Goal: Transaction & Acquisition: Purchase product/service

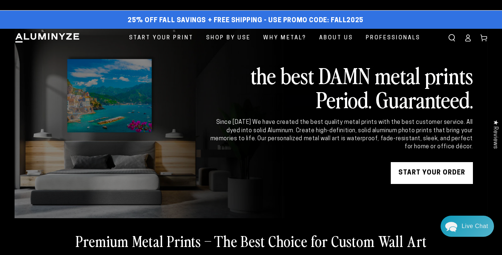
click at [413, 176] on link "START YOUR Order" at bounding box center [432, 173] width 82 height 22
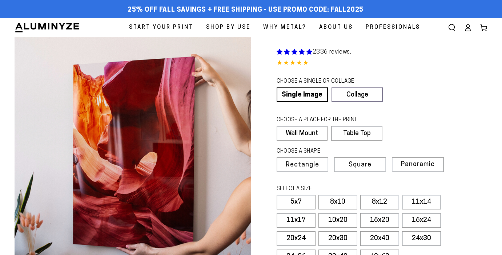
select select "**********"
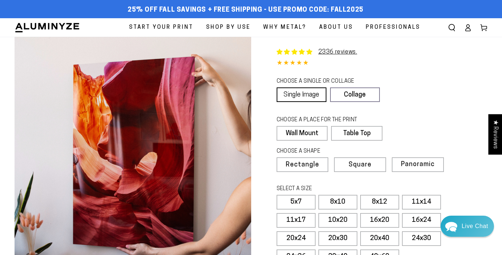
click at [315, 96] on link "Single Image" at bounding box center [302, 94] width 50 height 15
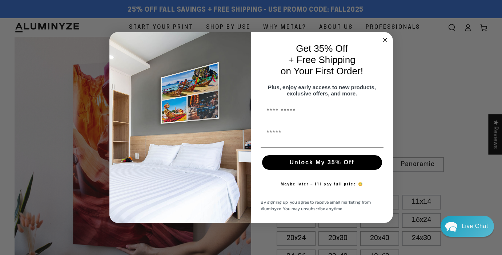
click at [386, 37] on circle "Close dialog" at bounding box center [385, 40] width 8 height 8
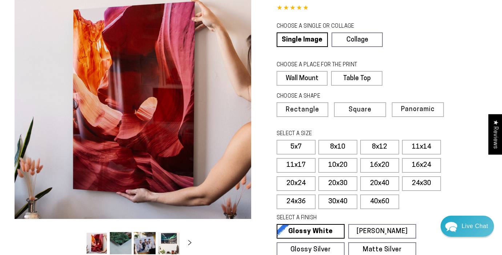
scroll to position [59, 0]
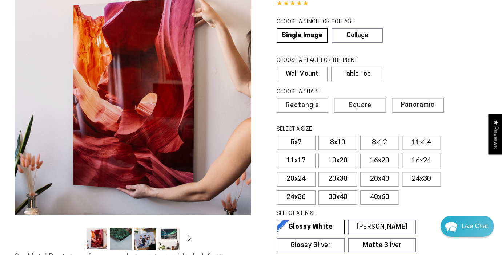
click at [413, 163] on label "16x24" at bounding box center [421, 161] width 39 height 15
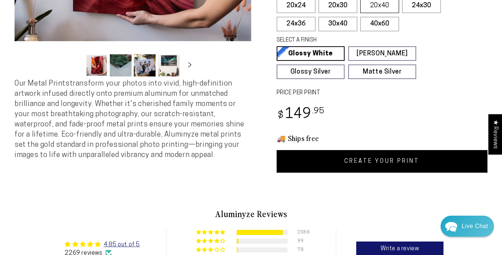
scroll to position [228, 0]
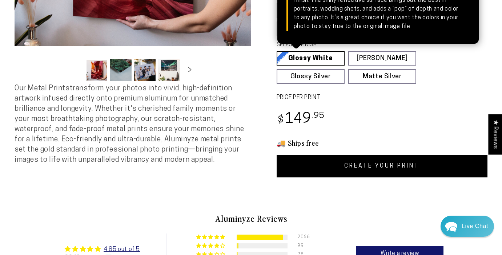
click at [331, 58] on link "Glossy White Glossy White Our bright white glossy surface increases color satur…" at bounding box center [311, 58] width 68 height 15
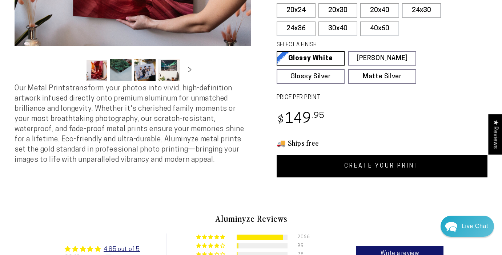
click at [370, 167] on link "CREATE YOUR PRINT" at bounding box center [382, 166] width 211 height 23
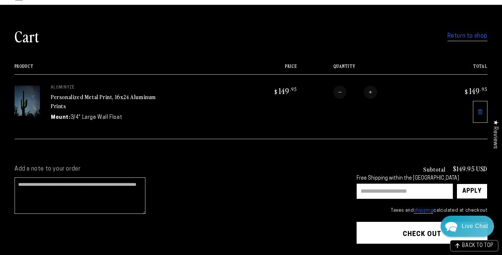
scroll to position [56, 0]
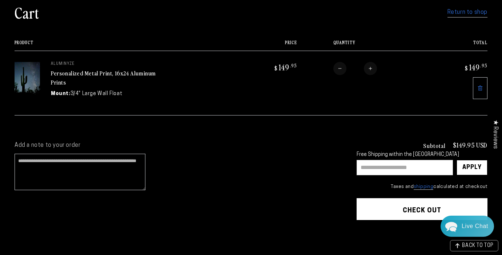
click at [373, 168] on input "text" at bounding box center [405, 167] width 96 height 15
type input "********"
click at [477, 164] on div "Apply" at bounding box center [472, 167] width 19 height 15
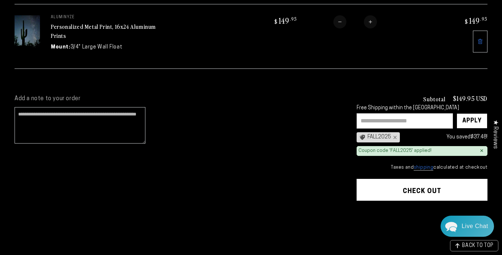
scroll to position [118, 0]
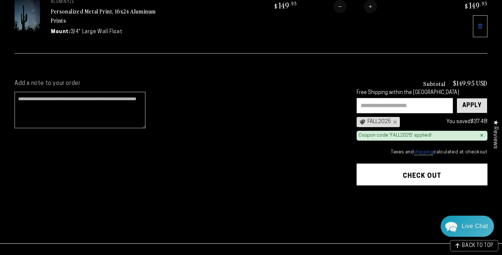
click at [476, 108] on div "Apply" at bounding box center [472, 105] width 19 height 15
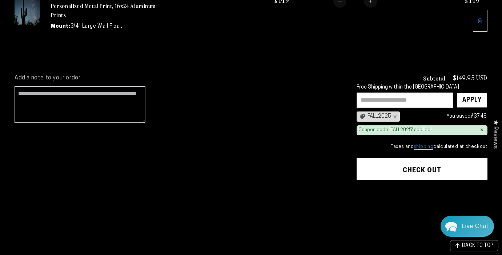
scroll to position [120, 0]
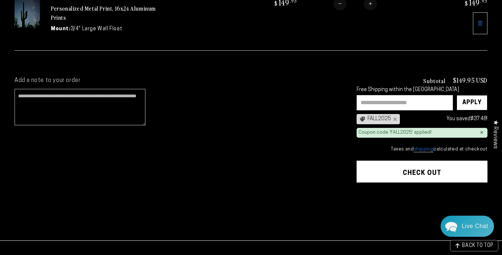
click at [438, 170] on button "Check out" at bounding box center [422, 171] width 131 height 22
